Goal: Task Accomplishment & Management: Complete application form

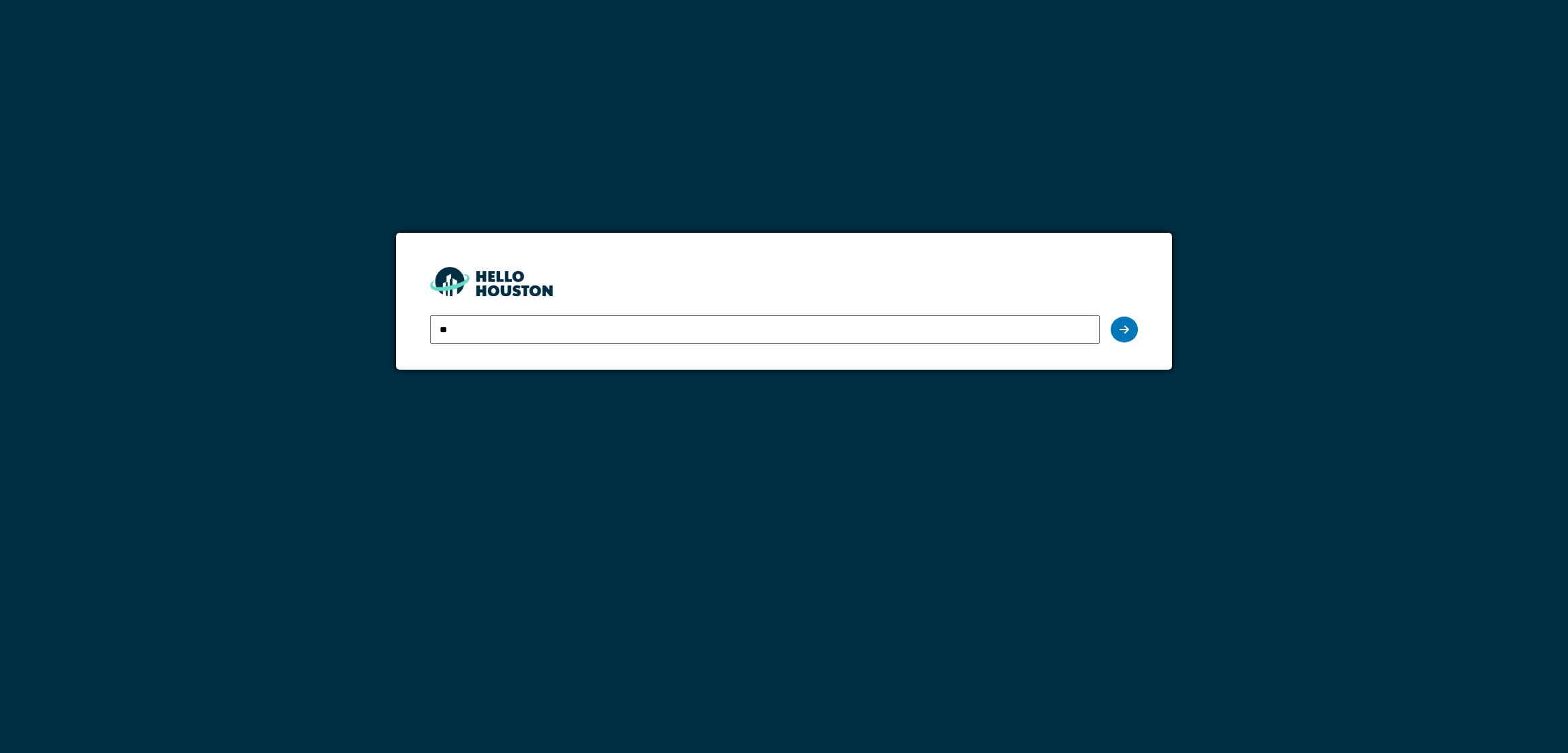
type input "**********"
click at [1118, 347] on div "**********" at bounding box center [784, 330] width 707 height 39
click at [1121, 335] on div at bounding box center [1124, 330] width 27 height 26
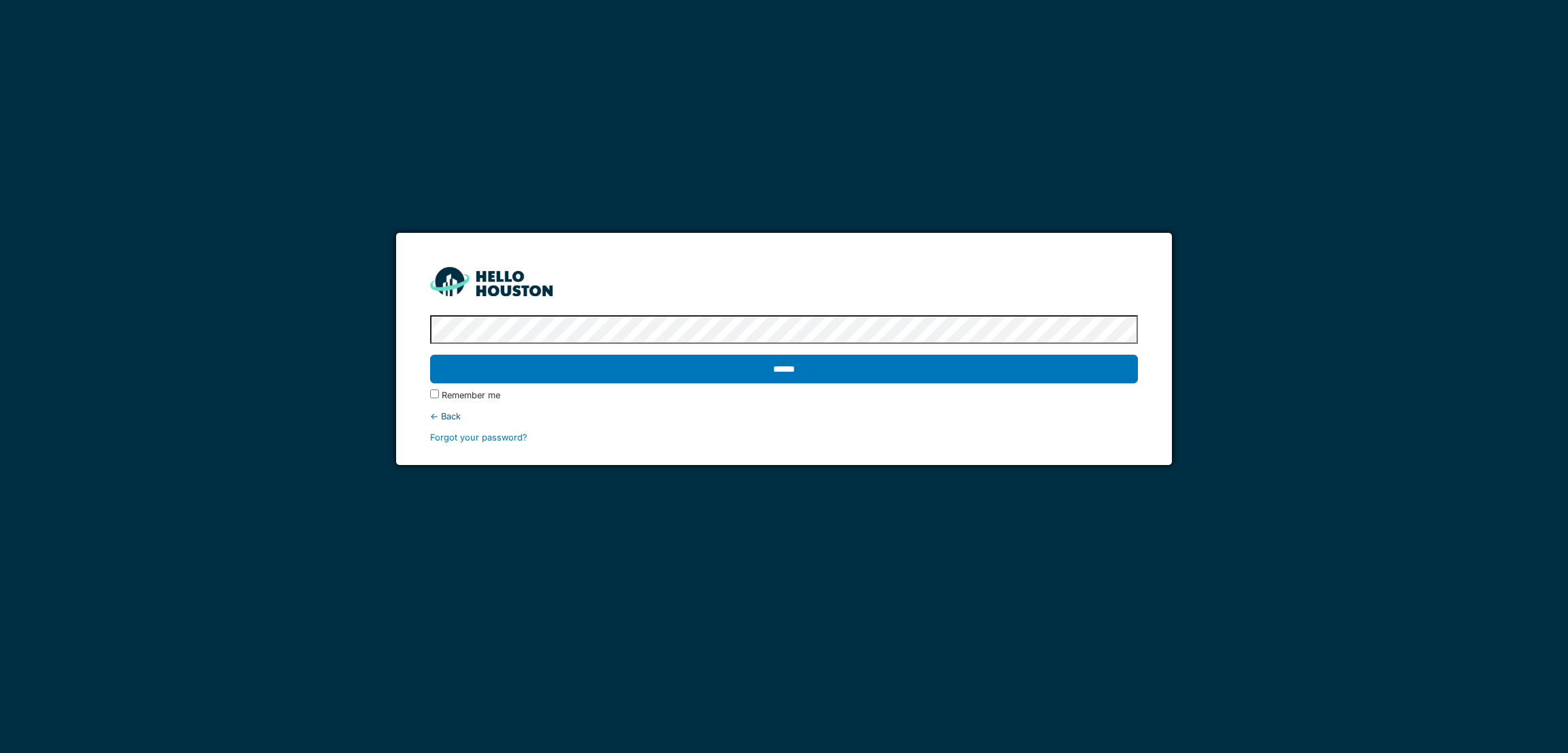
click at [430, 355] on input "******" at bounding box center [784, 368] width 707 height 28
